Goal: Task Accomplishment & Management: Manage account settings

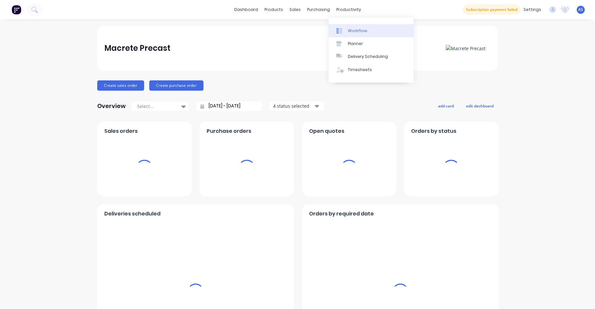
click at [346, 27] on link "Workflow" at bounding box center [371, 30] width 85 height 13
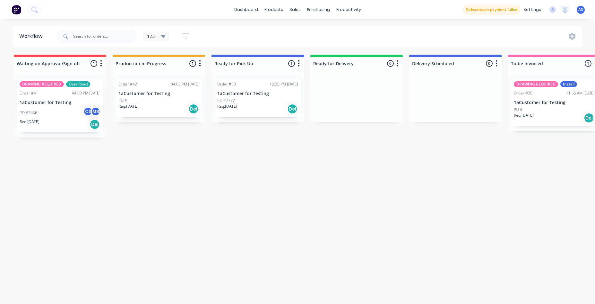
click at [162, 34] on div "123" at bounding box center [156, 36] width 19 height 6
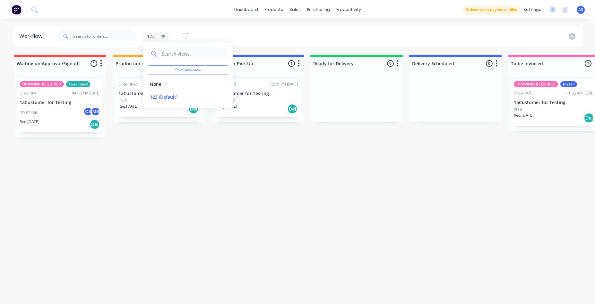
click at [182, 167] on div "Workflow 123 Save new view None edit 123 (Default) edit Show/Hide statuses Show…" at bounding box center [297, 158] width 595 height 265
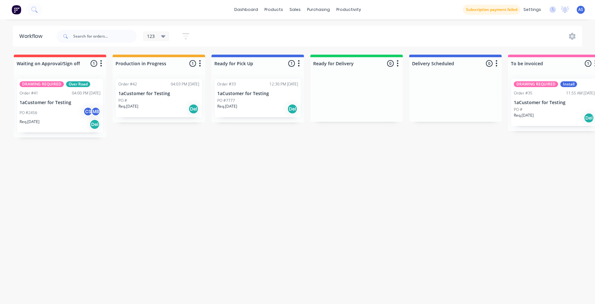
click at [159, 38] on div "123" at bounding box center [156, 36] width 19 height 6
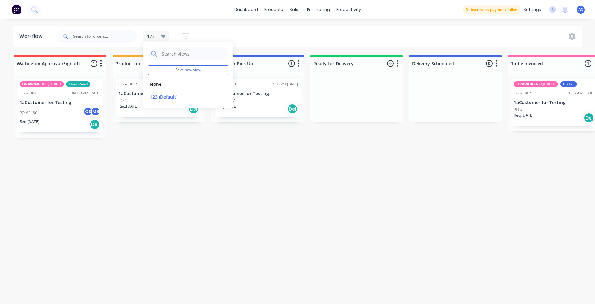
click at [163, 165] on div "Workflow 123 Save new view None edit 123 (Default) edit Show/Hide statuses Show…" at bounding box center [297, 158] width 595 height 265
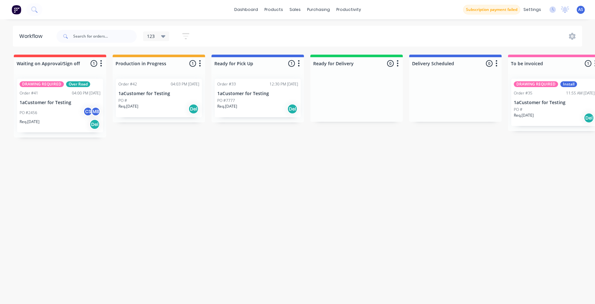
click at [19, 9] on img at bounding box center [17, 10] width 10 height 10
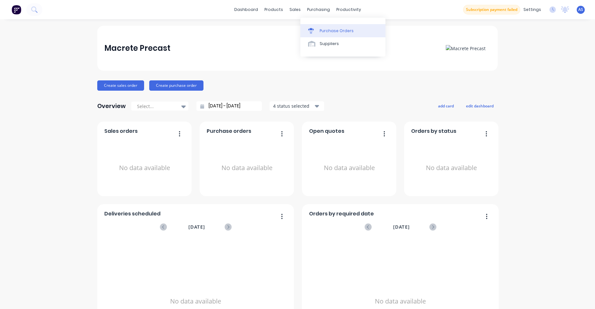
click at [334, 31] on div "Purchase Orders" at bounding box center [337, 31] width 34 height 6
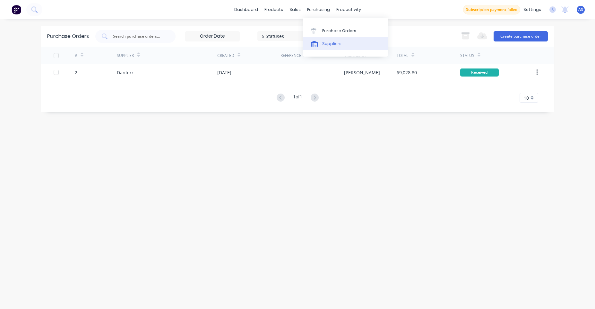
click at [331, 42] on div "Suppliers" at bounding box center [331, 44] width 19 height 6
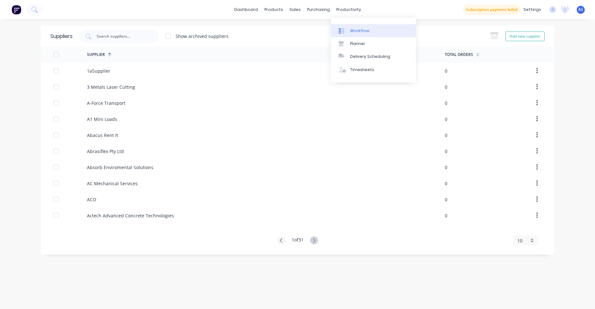
click at [351, 32] on div "Workflow" at bounding box center [359, 31] width 19 height 6
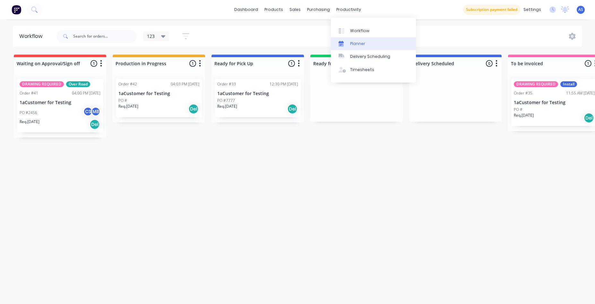
drag, startPoint x: 354, startPoint y: 40, endPoint x: 333, endPoint y: 48, distance: 22.0
click at [353, 40] on link "Planner" at bounding box center [373, 43] width 85 height 13
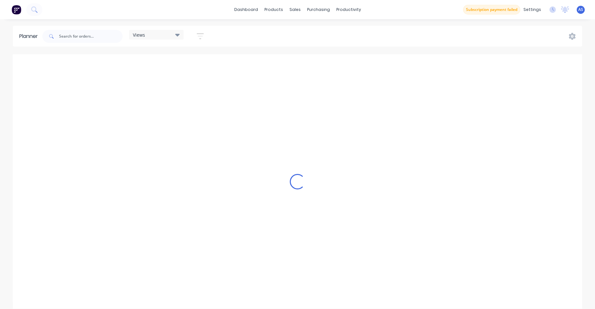
scroll to position [0, 1336]
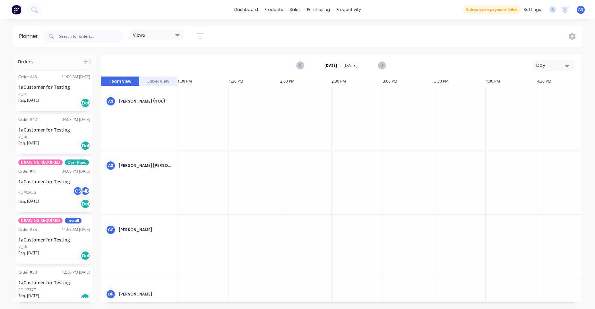
click at [163, 34] on div "Views" at bounding box center [156, 35] width 47 height 6
click at [250, 50] on div "Planner Views Save new view None (Default) edit Show/Hide users Show/Hide order…" at bounding box center [297, 167] width 595 height 283
click at [148, 38] on div "Views" at bounding box center [156, 35] width 55 height 10
drag, startPoint x: 98, startPoint y: 34, endPoint x: 118, endPoint y: 39, distance: 21.2
click at [98, 35] on input "text" at bounding box center [91, 36] width 64 height 13
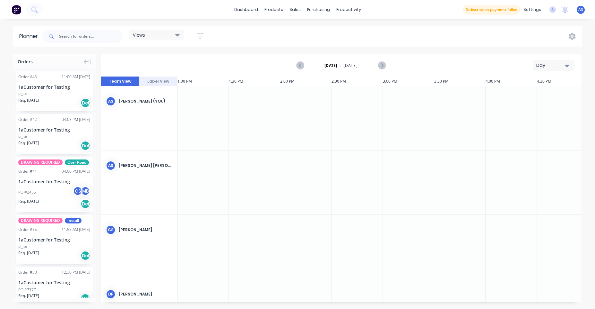
click at [199, 33] on icon "button" at bounding box center [200, 36] width 7 height 6
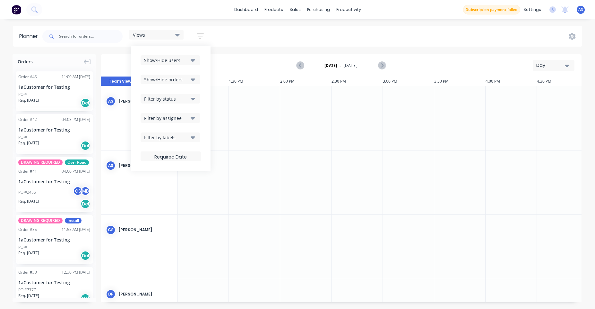
click at [171, 120] on div "Filter by assignee" at bounding box center [166, 118] width 45 height 7
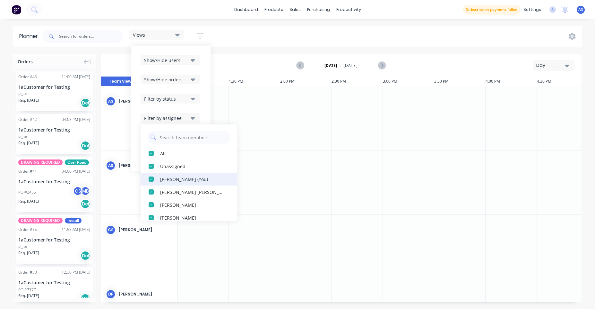
click at [152, 179] on div "button" at bounding box center [151, 178] width 13 height 13
click at [152, 152] on div "button" at bounding box center [151, 153] width 13 height 13
click at [151, 152] on div "button" at bounding box center [151, 153] width 13 height 13
click at [152, 178] on div "button" at bounding box center [151, 178] width 13 height 13
click at [287, 160] on div at bounding box center [305, 182] width 51 height 64
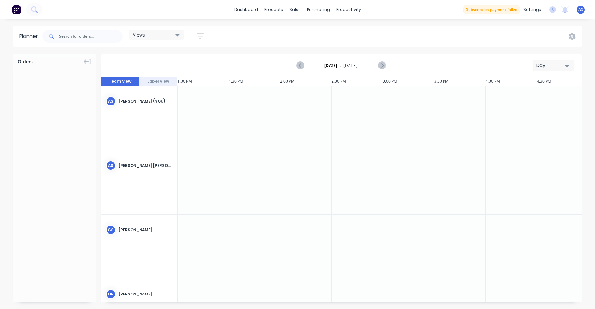
click at [170, 37] on div "Views" at bounding box center [156, 35] width 47 height 6
click at [167, 66] on button "Save new view" at bounding box center [174, 69] width 80 height 10
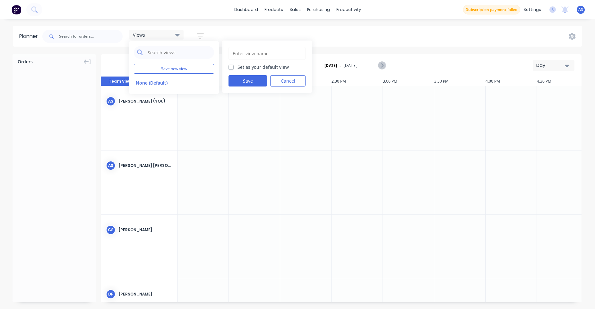
click at [238, 66] on label "Set as your default view" at bounding box center [263, 67] width 51 height 7
click at [233, 66] on input "Set as your default view" at bounding box center [231, 67] width 5 height 6
checkbox input "true"
click at [243, 58] on input "text" at bounding box center [267, 53] width 70 height 12
type input "[PERSON_NAME] view"
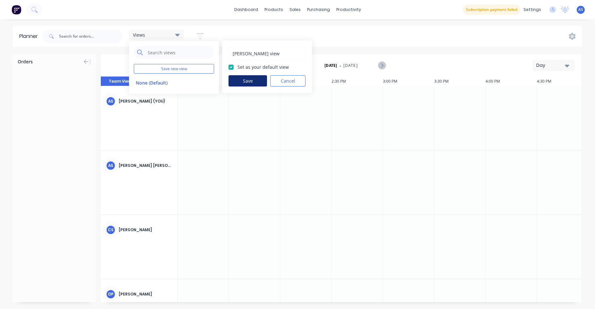
click at [260, 81] on button "Save" at bounding box center [248, 80] width 39 height 11
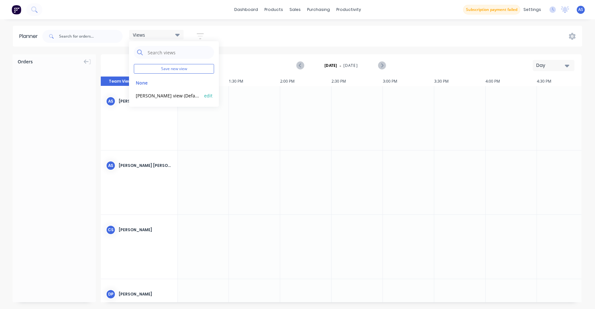
click at [208, 97] on button "edit" at bounding box center [208, 95] width 8 height 7
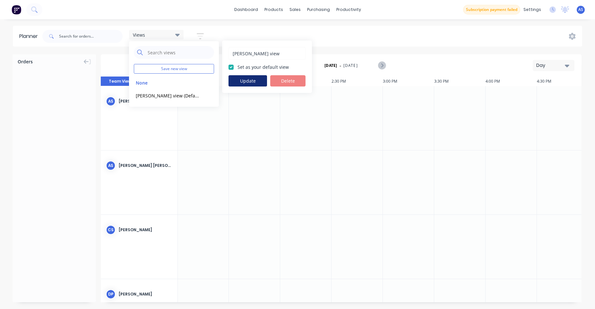
click at [250, 80] on button "Update" at bounding box center [248, 80] width 39 height 11
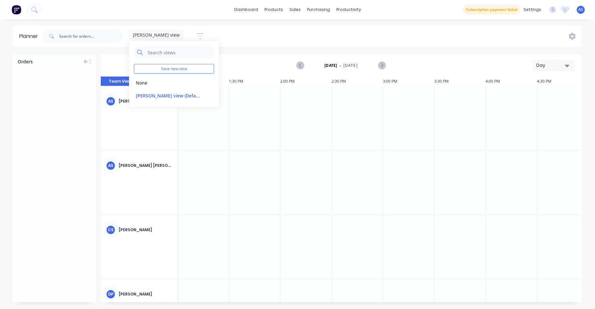
click at [285, 35] on div "[PERSON_NAME] view Save new view None edit [PERSON_NAME] view (Default) edit Sh…" at bounding box center [312, 36] width 542 height 19
click at [245, 12] on link "dashboard" at bounding box center [246, 10] width 30 height 10
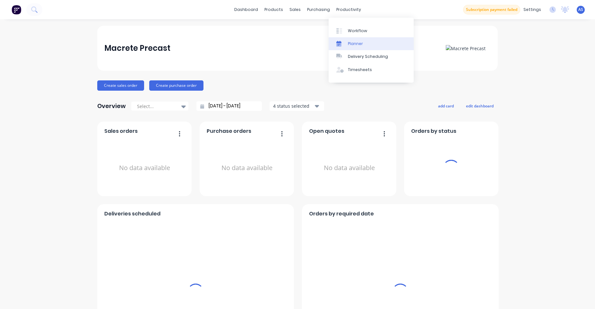
click at [366, 46] on link "Planner" at bounding box center [371, 43] width 85 height 13
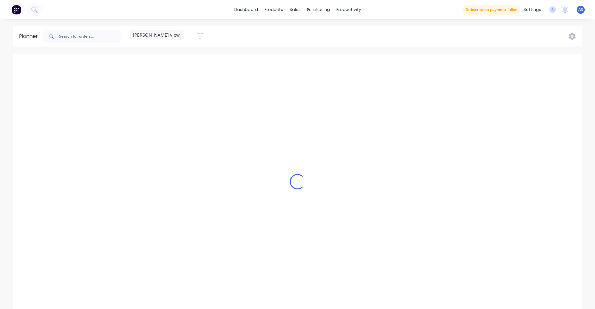
scroll to position [0, 1336]
